Goal: Task Accomplishment & Management: Use online tool/utility

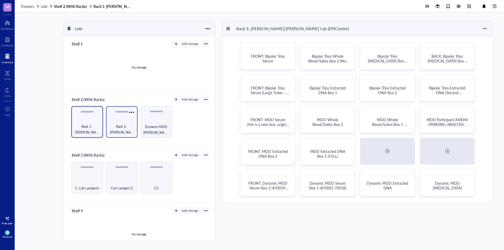
click at [129, 122] on div "Rack 2: [PERSON_NAME]/[PERSON_NAME] Lab (EPICenter)" at bounding box center [122, 122] width 32 height 32
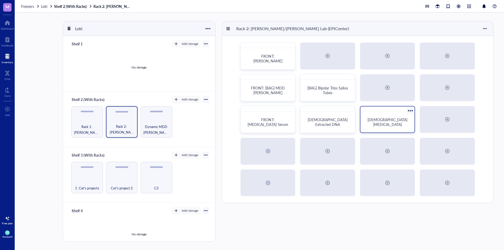
click at [382, 129] on div "[DEMOGRAPHIC_DATA] [MEDICAL_DATA]" at bounding box center [388, 122] width 50 height 17
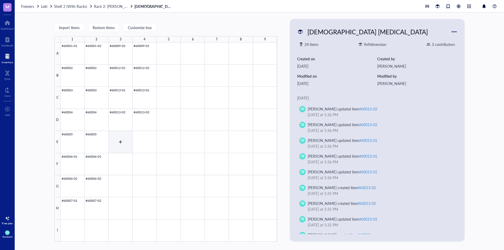
click at [128, 142] on div at bounding box center [169, 142] width 217 height 199
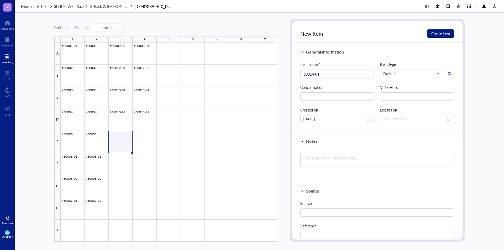
type input "60014-01"
click at [120, 118] on div at bounding box center [169, 142] width 217 height 199
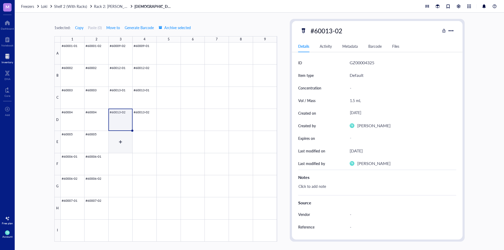
click at [121, 141] on div at bounding box center [169, 142] width 217 height 199
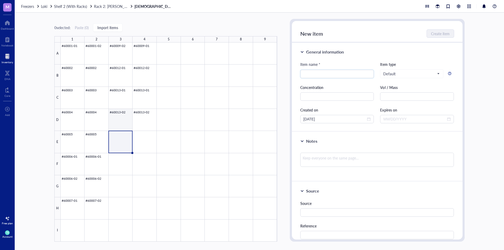
click at [125, 122] on div at bounding box center [169, 142] width 217 height 199
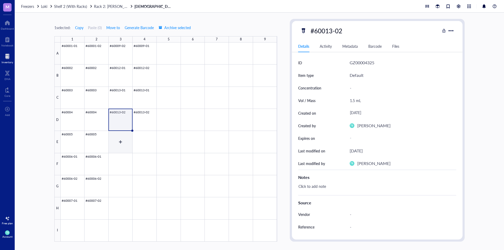
click at [125, 139] on div at bounding box center [169, 142] width 217 height 199
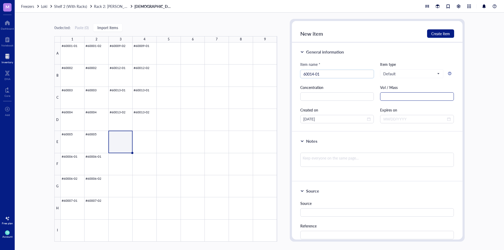
type input "60014-01"
click at [399, 96] on input "text" at bounding box center [417, 96] width 74 height 8
type input "1.8 mL"
click at [438, 33] on span "Create item" at bounding box center [440, 34] width 19 height 4
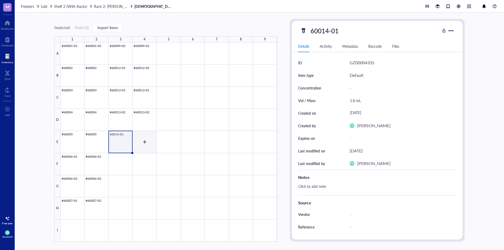
click at [144, 141] on div at bounding box center [169, 142] width 217 height 199
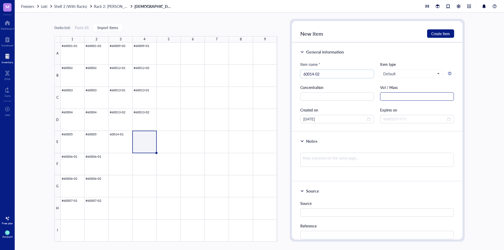
type input "60014-02"
click at [392, 96] on input "text" at bounding box center [417, 96] width 74 height 8
type input "1.8mL"
click at [446, 29] on button "Create item" at bounding box center [440, 33] width 27 height 8
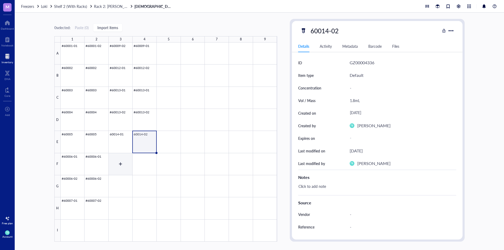
click at [126, 162] on div at bounding box center [169, 142] width 217 height 199
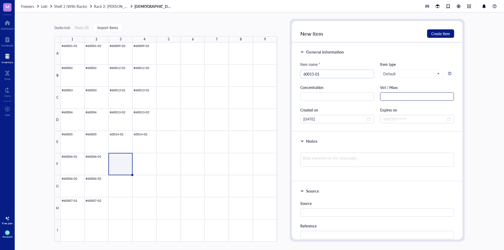
type input "60015-01"
click at [399, 97] on input "text" at bounding box center [417, 96] width 74 height 8
type input "1.8 mL"
click at [447, 33] on span "Create item" at bounding box center [440, 34] width 19 height 4
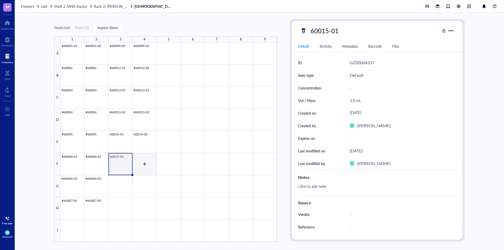
click at [149, 158] on div at bounding box center [169, 142] width 217 height 199
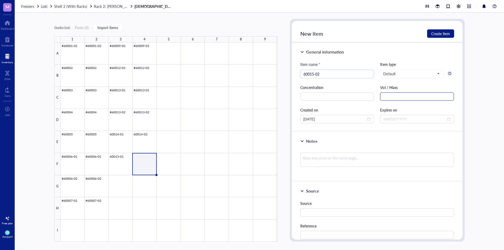
type input "60015-02"
click at [391, 96] on input "text" at bounding box center [417, 96] width 74 height 8
type input "1.8 mL"
click at [444, 29] on div "New item Create item" at bounding box center [377, 32] width 171 height 22
click at [446, 33] on span "Create item" at bounding box center [440, 34] width 19 height 4
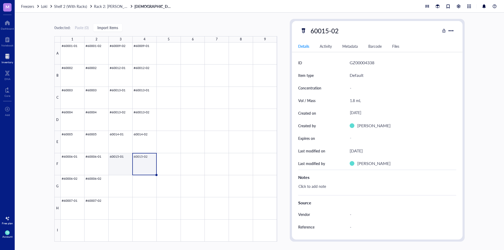
click at [125, 167] on div at bounding box center [169, 142] width 217 height 199
click at [147, 162] on div at bounding box center [169, 142] width 217 height 199
click at [124, 163] on div at bounding box center [169, 142] width 217 height 199
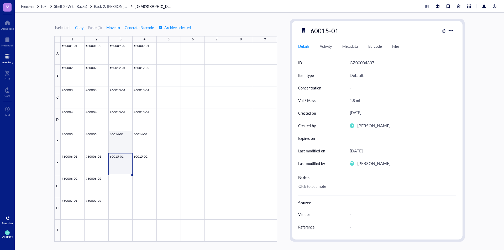
click at [124, 147] on div at bounding box center [169, 142] width 217 height 199
